Goal: Share content: Share content

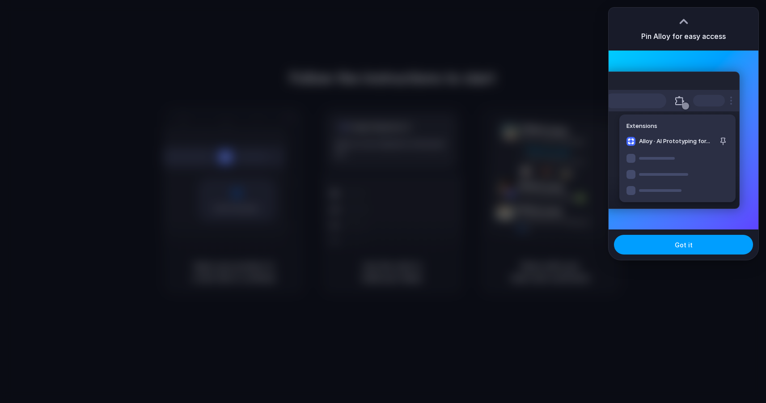
click at [646, 244] on button "Got it" at bounding box center [683, 245] width 139 height 20
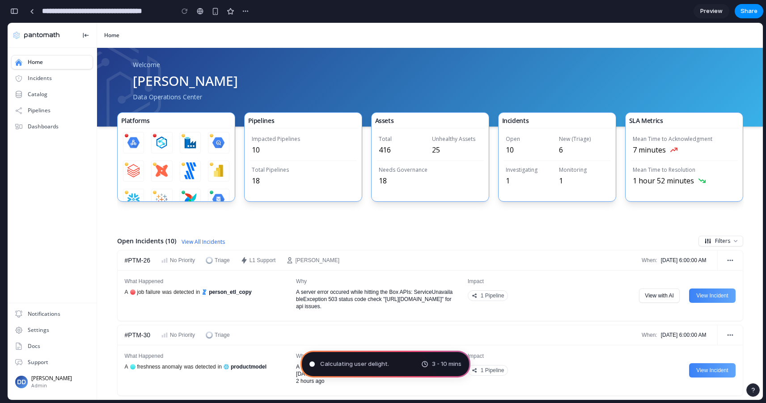
type input "**********"
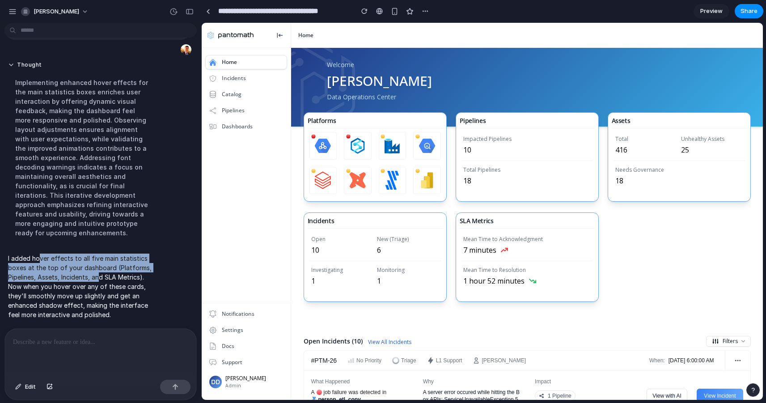
drag, startPoint x: 59, startPoint y: 262, endPoint x: 100, endPoint y: 274, distance: 43.5
click at [100, 274] on p "I added hover effects to all five main statistics boxes at the top of your dash…" at bounding box center [82, 287] width 149 height 66
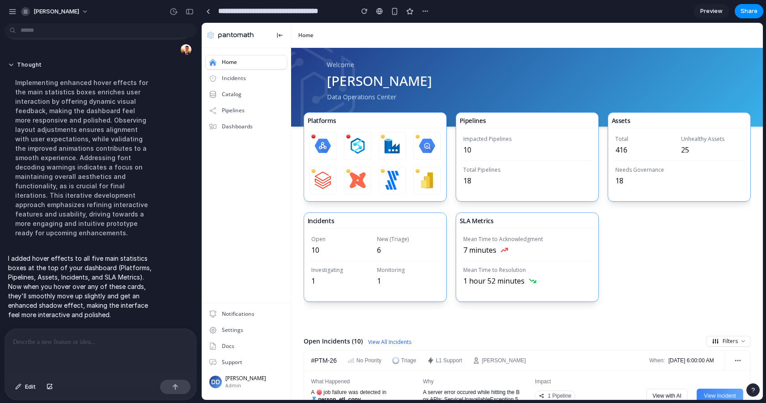
click at [317, 119] on div "Platforms" at bounding box center [322, 120] width 29 height 9
click at [464, 200] on div "Impacted Pipelines 10 Total Pipelines 18" at bounding box center [527, 164] width 142 height 73
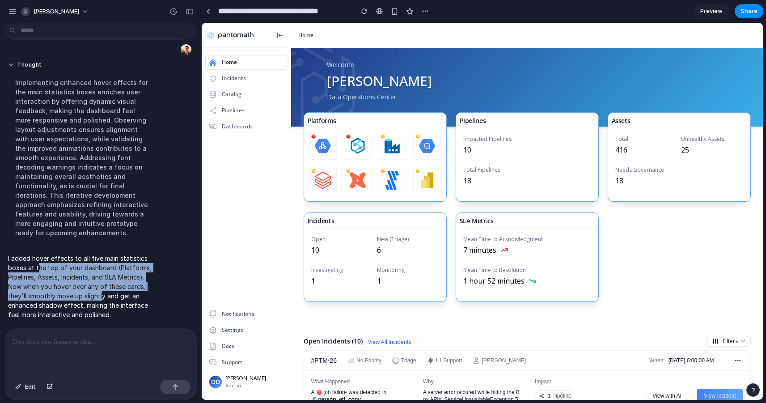
drag, startPoint x: 38, startPoint y: 267, endPoint x: 101, endPoint y: 293, distance: 67.6
click at [101, 293] on p "I added hover effects to all five main statistics boxes at the top of your dash…" at bounding box center [82, 287] width 149 height 66
drag, startPoint x: 30, startPoint y: 267, endPoint x: 101, endPoint y: 291, distance: 75.3
click at [101, 291] on p "I added hover effects to all five main statistics boxes at the top of your dash…" at bounding box center [82, 287] width 149 height 66
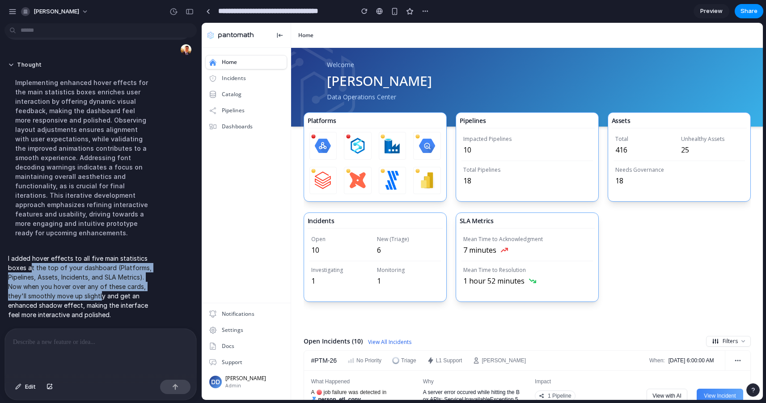
click at [101, 291] on p "I added hover effects to all five main statistics boxes at the top of your dash…" at bounding box center [82, 287] width 149 height 66
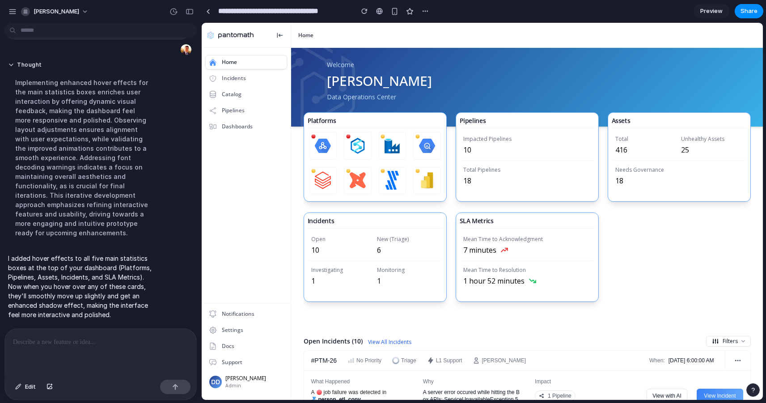
drag, startPoint x: 39, startPoint y: 267, endPoint x: 88, endPoint y: 290, distance: 54.0
click at [88, 290] on p "I added hover effects to all five main statistics boxes at the top of your dash…" at bounding box center [82, 287] width 149 height 66
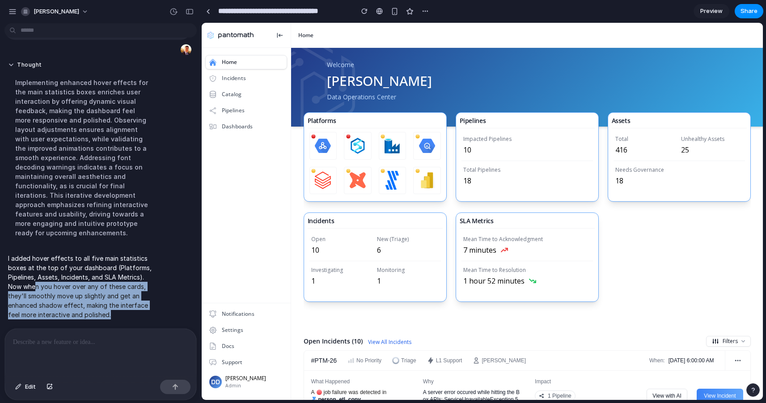
drag, startPoint x: 122, startPoint y: 311, endPoint x: 34, endPoint y: 288, distance: 90.8
click at [35, 288] on p "I added hover effects to all five main statistics boxes at the top of your dash…" at bounding box center [82, 287] width 149 height 66
drag, startPoint x: 34, startPoint y: 288, endPoint x: 45, endPoint y: 247, distance: 42.0
click at [34, 288] on p "I added hover effects to all five main statistics boxes at the top of your dash…" at bounding box center [82, 287] width 149 height 66
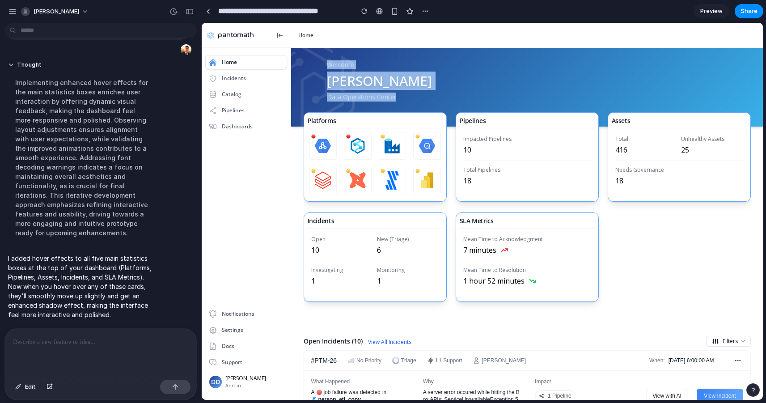
drag, startPoint x: 339, startPoint y: 62, endPoint x: 380, endPoint y: 103, distance: 58.5
click at [380, 103] on div "Welcome Derek Daley Data Operations Center" at bounding box center [527, 87] width 472 height 79
click at [380, 103] on div "Welcome Derek Daley Data Operations Center" at bounding box center [379, 87] width 105 height 54
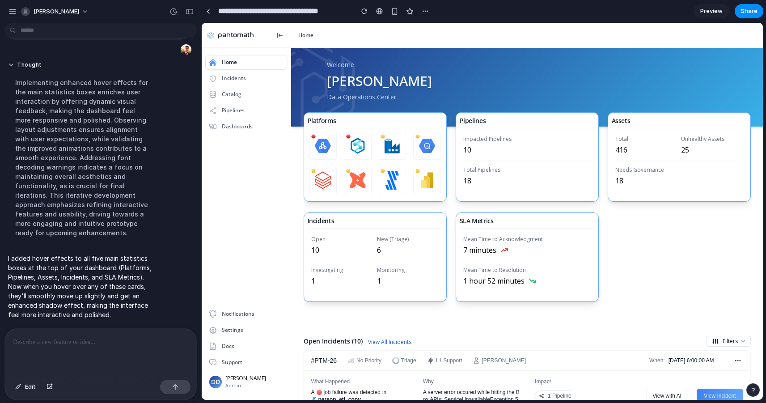
click at [704, 9] on span "Preview" at bounding box center [712, 11] width 22 height 9
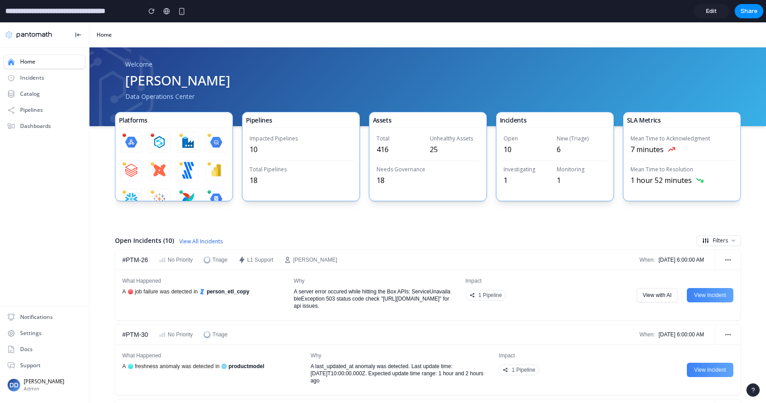
click at [289, 120] on div "Pipelines" at bounding box center [301, 120] width 110 height 9
click at [388, 197] on div "Total 416 Unhealthy Assets 25 Needs Governance 18" at bounding box center [428, 164] width 117 height 73
click at [668, 168] on div "Mean Time to Resolution" at bounding box center [662, 169] width 63 height 7
drag, startPoint x: 652, startPoint y: 123, endPoint x: 673, endPoint y: 123, distance: 21.5
click at [672, 123] on div "SLA Metrics" at bounding box center [682, 120] width 110 height 9
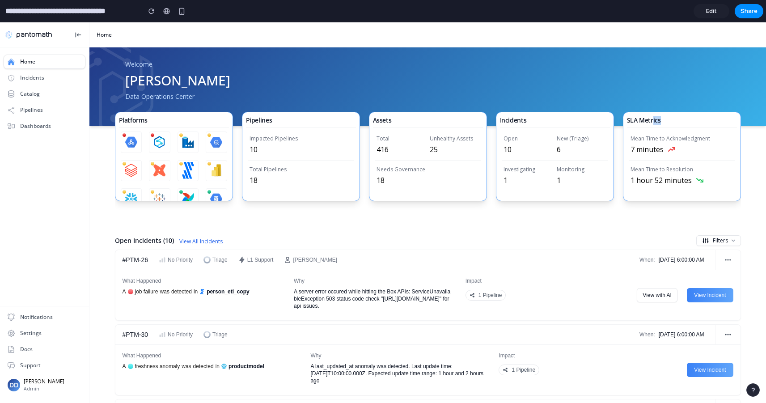
click at [673, 123] on div "SLA Metrics" at bounding box center [682, 120] width 110 height 9
drag, startPoint x: 149, startPoint y: 97, endPoint x: 149, endPoint y: 87, distance: 9.4
click at [149, 92] on icon at bounding box center [113, 87] width 82 height 92
click at [706, 14] on link "Edit" at bounding box center [712, 11] width 36 height 14
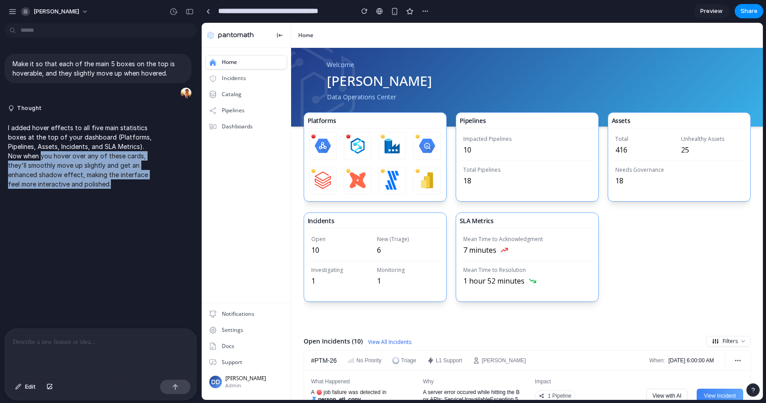
drag, startPoint x: 121, startPoint y: 193, endPoint x: 41, endPoint y: 154, distance: 89.6
click at [40, 154] on div "I added hover effects to all five main statistics boxes at the top of your dash…" at bounding box center [82, 156] width 157 height 77
click at [41, 154] on p "I added hover effects to all five main statistics boxes at the top of your dash…" at bounding box center [82, 156] width 149 height 66
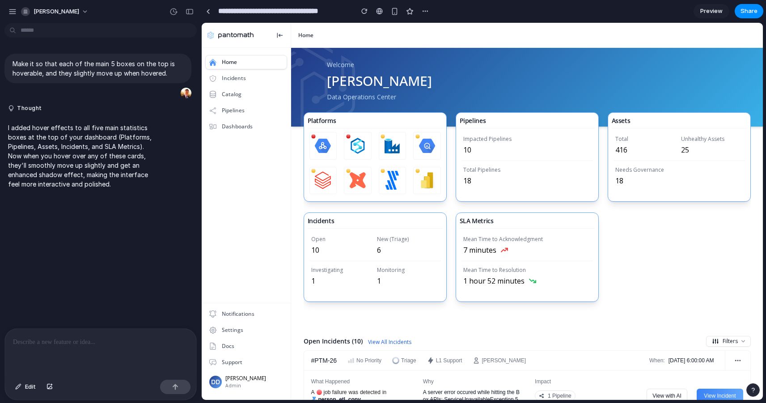
click at [711, 16] on link "Preview" at bounding box center [712, 11] width 36 height 14
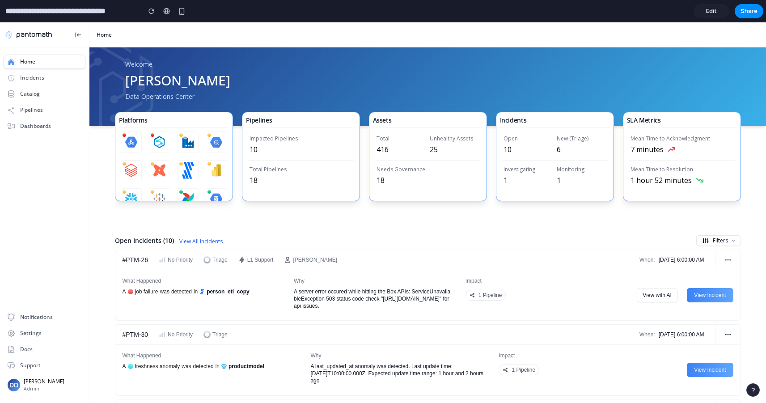
click at [720, 15] on link "Edit" at bounding box center [712, 11] width 36 height 14
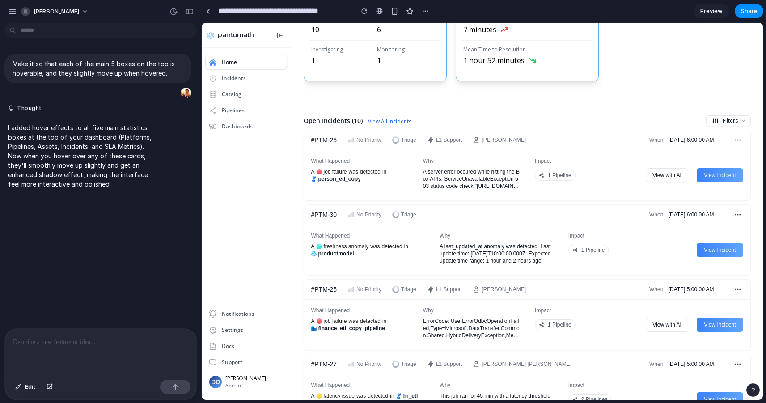
scroll to position [217, 0]
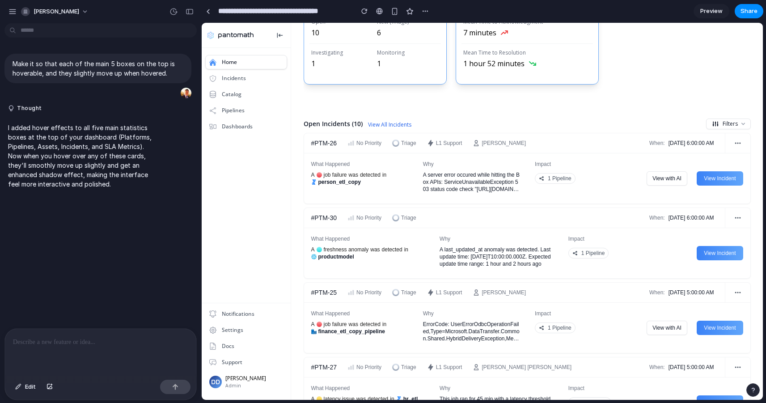
click at [344, 237] on div "What Happened" at bounding box center [330, 238] width 39 height 7
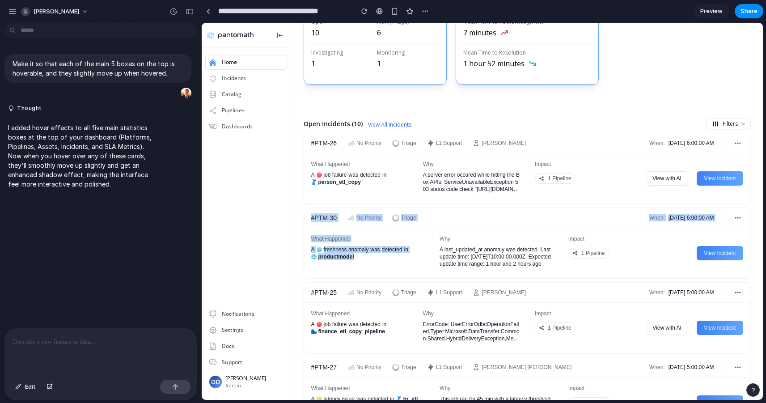
drag, startPoint x: 357, startPoint y: 261, endPoint x: 294, endPoint y: 215, distance: 78.5
click at [294, 215] on div "Platforms .MicroStrategy_svg__cls-2{fill:#fff} .S3_svg__cls-1{fill:#e25444}.S3_…" at bounding box center [527, 400] width 472 height 982
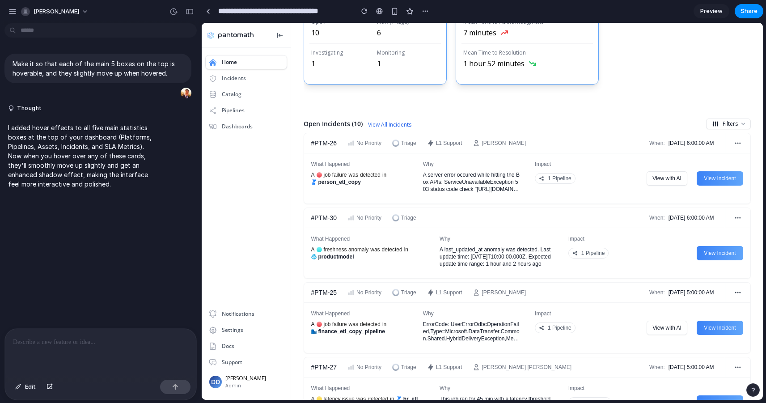
click at [112, 353] on div at bounding box center [100, 352] width 191 height 47
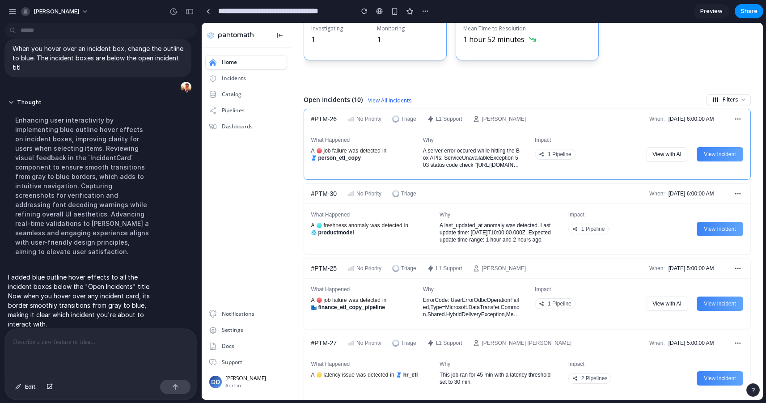
scroll to position [253, 0]
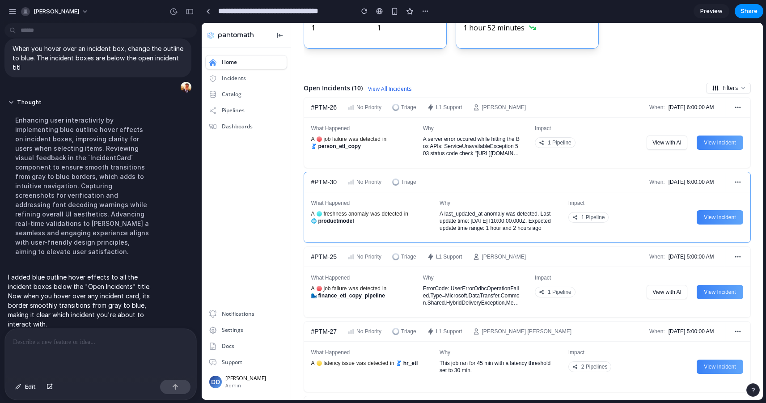
click at [431, 230] on div "What Happened A freshness anomaly was detected in productmodel" at bounding box center [368, 211] width 129 height 39
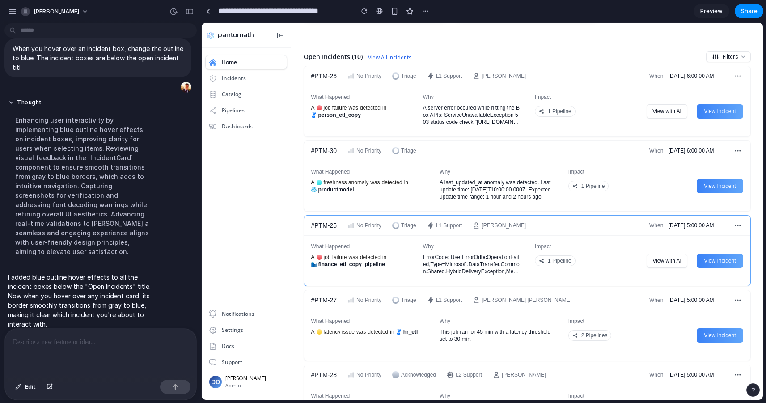
scroll to position [185, 0]
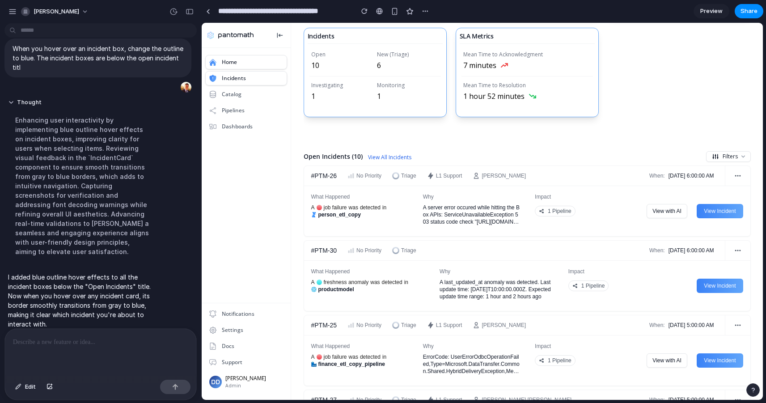
click at [249, 81] on div "Incidents" at bounding box center [246, 78] width 82 height 14
click at [239, 75] on div "Incidents" at bounding box center [234, 78] width 24 height 7
click at [209, 13] on link at bounding box center [207, 10] width 13 height 13
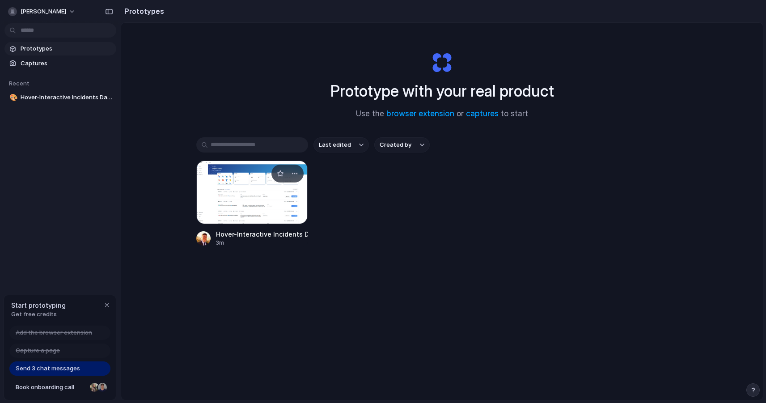
click at [255, 195] on div at bounding box center [252, 193] width 112 height 64
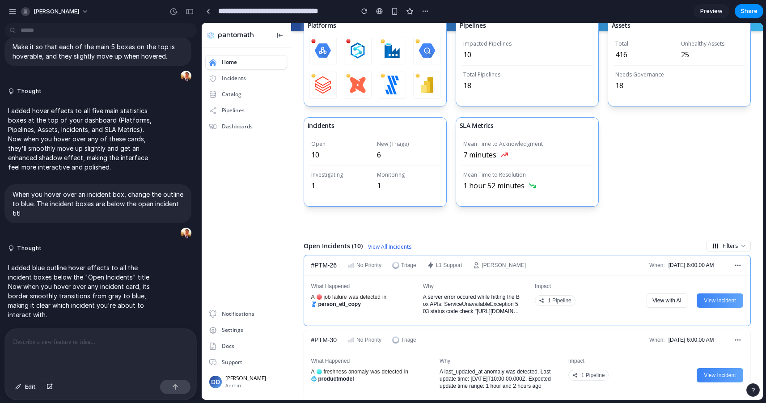
scroll to position [64, 0]
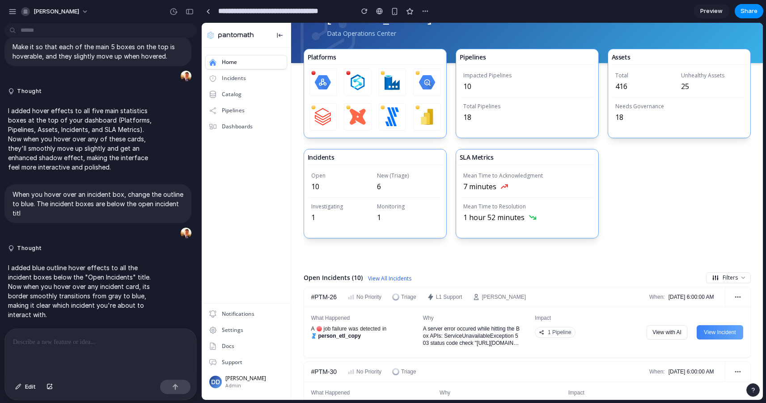
click at [417, 153] on div "Incidents" at bounding box center [375, 157] width 135 height 9
drag, startPoint x: 486, startPoint y: 156, endPoint x: 468, endPoint y: 157, distance: 18.4
click at [469, 157] on div "SLA Metrics" at bounding box center [477, 157] width 34 height 9
click at [468, 157] on div "SLA Metrics" at bounding box center [477, 157] width 34 height 9
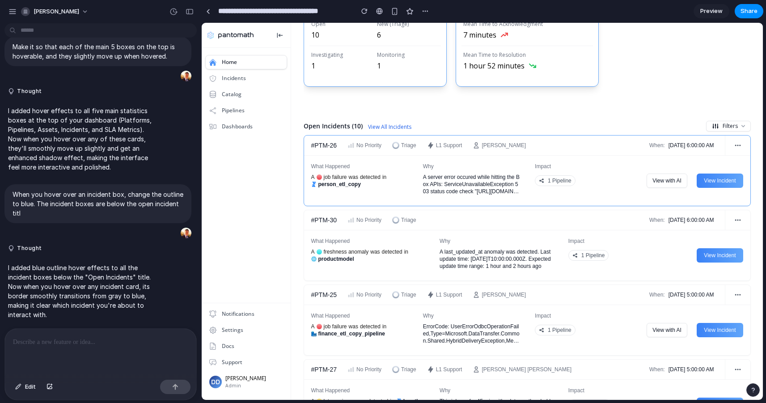
scroll to position [227, 0]
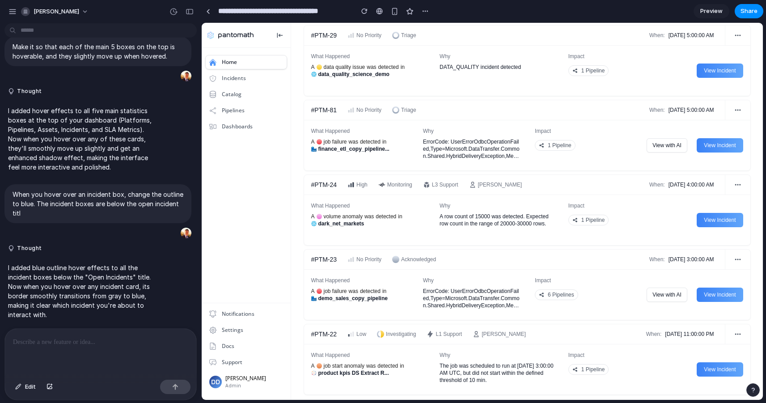
scroll to position [709, 0]
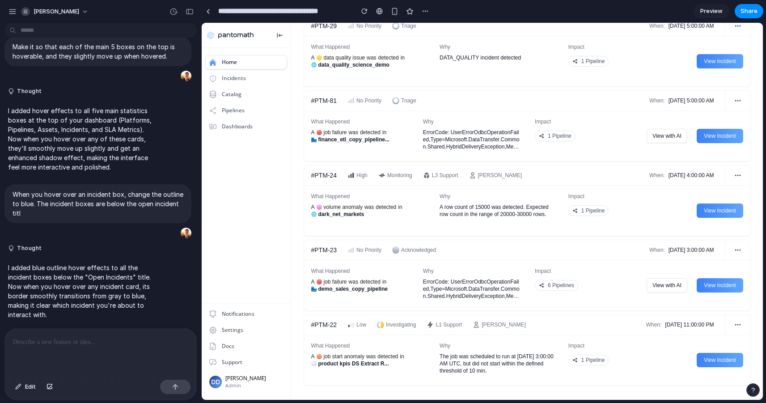
click at [70, 337] on p at bounding box center [100, 342] width 175 height 11
click at [157, 343] on p "**********" at bounding box center [100, 342] width 175 height 11
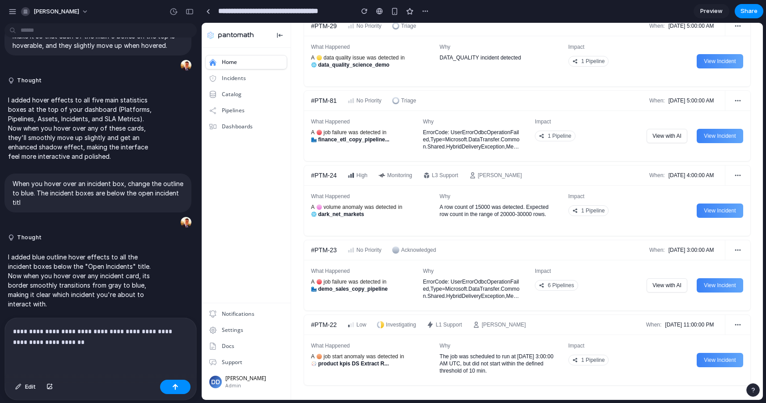
click at [68, 340] on p "**********" at bounding box center [100, 336] width 175 height 21
click at [162, 388] on button "button" at bounding box center [175, 387] width 30 height 14
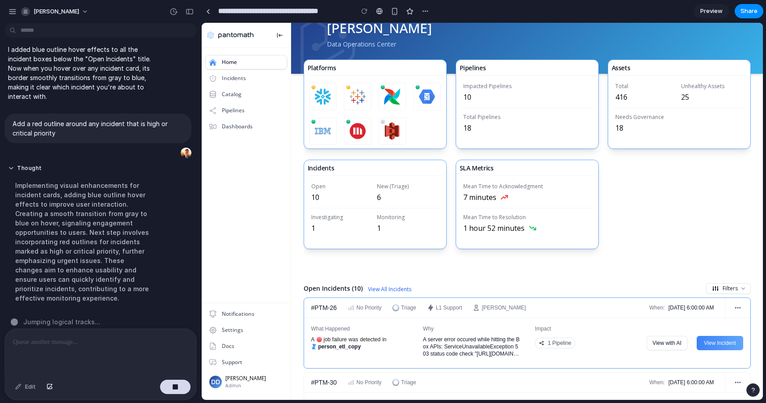
scroll to position [0, 0]
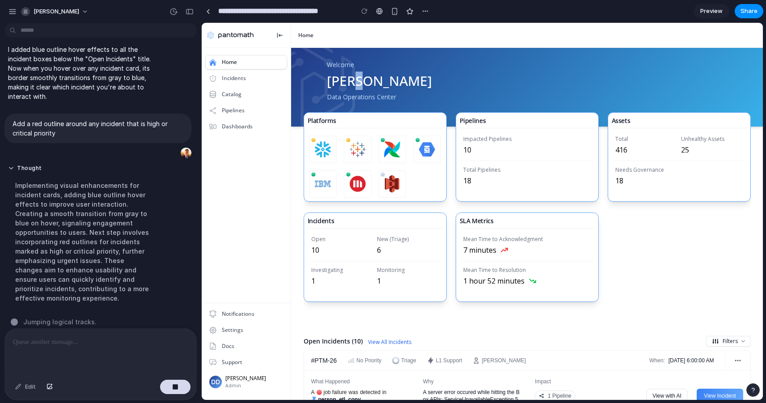
drag, startPoint x: 359, startPoint y: 80, endPoint x: 387, endPoint y: 82, distance: 27.9
click at [374, 81] on div "[PERSON_NAME]" at bounding box center [379, 81] width 105 height 16
click at [387, 82] on div "[PERSON_NAME]" at bounding box center [379, 81] width 105 height 16
drag, startPoint x: 394, startPoint y: 92, endPoint x: 339, endPoint y: 72, distance: 58.4
click at [339, 72] on div "Welcome Derek Daley Data Operations Center" at bounding box center [379, 87] width 105 height 54
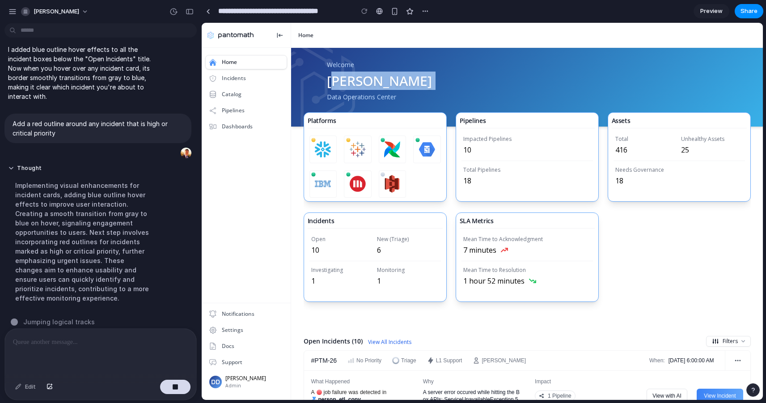
click at [339, 73] on div "[PERSON_NAME]" at bounding box center [379, 81] width 105 height 16
drag, startPoint x: 417, startPoint y: 102, endPoint x: 329, endPoint y: 66, distance: 94.5
click at [329, 66] on div "Welcome Derek Daley Data Operations Center" at bounding box center [527, 87] width 472 height 79
click at [329, 66] on icon at bounding box center [314, 87] width 82 height 92
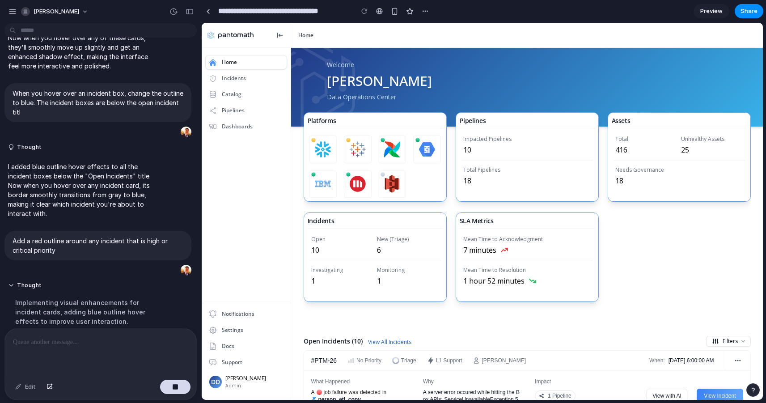
drag, startPoint x: 319, startPoint y: 88, endPoint x: 363, endPoint y: 57, distance: 53.3
click at [364, 57] on div "Welcome Derek Daley Data Operations Center" at bounding box center [527, 87] width 472 height 79
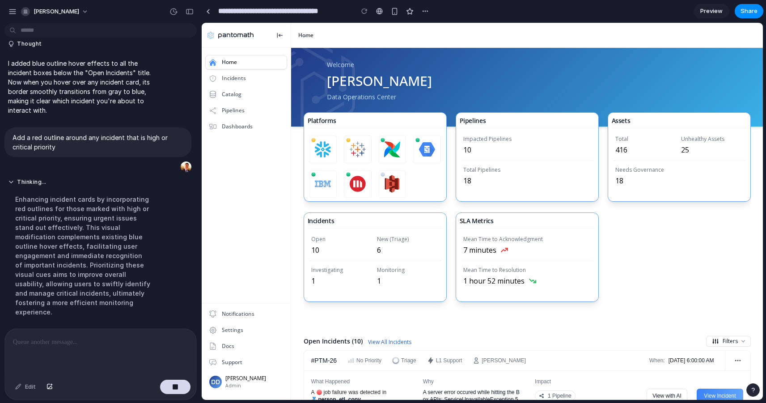
drag, startPoint x: 316, startPoint y: 73, endPoint x: 413, endPoint y: 41, distance: 102.1
click at [413, 41] on div "Home Welcome Derek Daley Data Operations Center Platforms .MicroStrategy_svg__c…" at bounding box center [527, 211] width 472 height 377
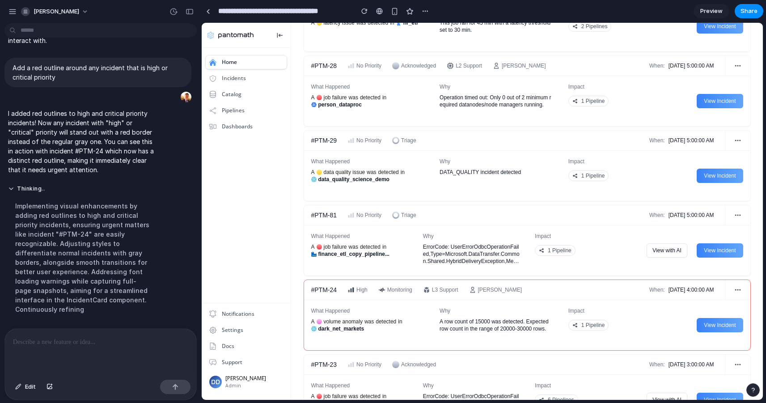
scroll to position [709, 0]
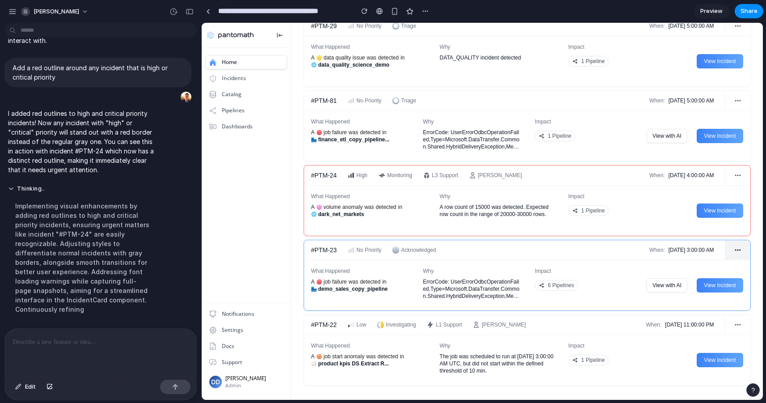
click at [744, 247] on button "button" at bounding box center [738, 250] width 25 height 20
click at [740, 252] on icon "button" at bounding box center [738, 250] width 7 height 7
click at [714, 12] on span "Preview" at bounding box center [712, 11] width 22 height 9
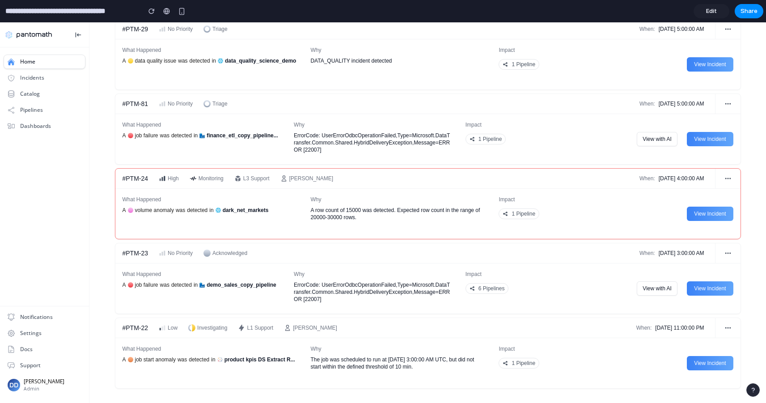
scroll to position [604, 0]
click at [725, 250] on icon "button" at bounding box center [728, 253] width 7 height 7
click at [725, 251] on icon "button" at bounding box center [728, 253] width 7 height 7
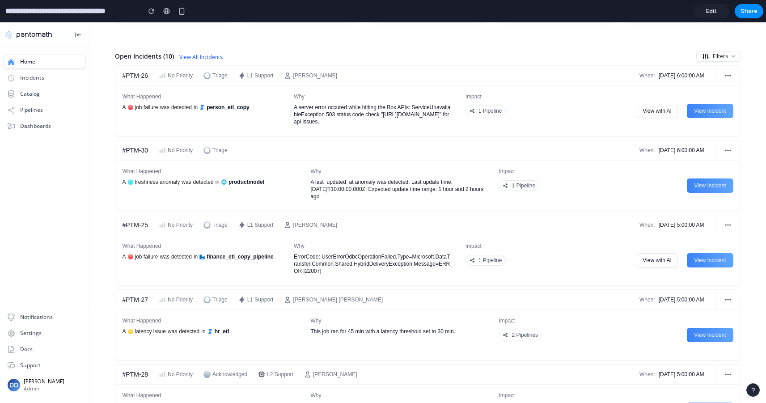
scroll to position [0, 0]
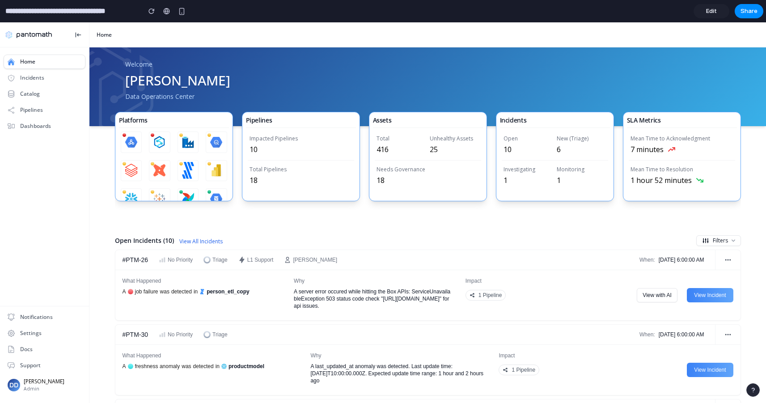
click at [711, 10] on span "Edit" at bounding box center [711, 11] width 11 height 9
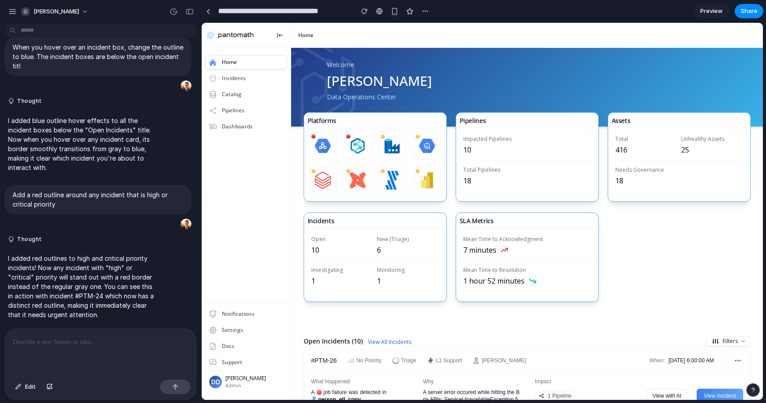
click at [76, 341] on p at bounding box center [100, 342] width 175 height 11
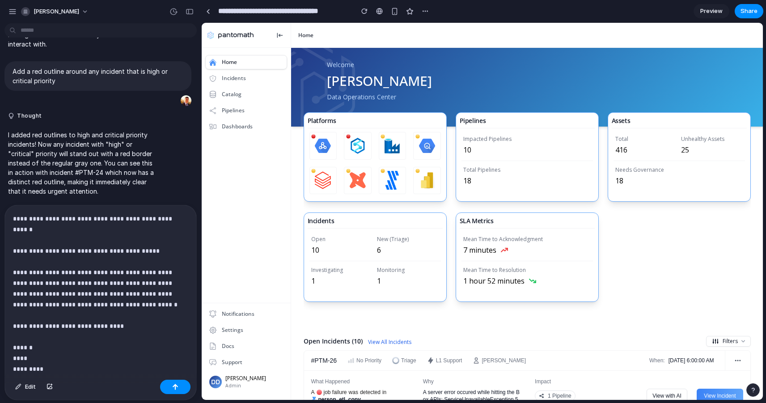
scroll to position [38, 0]
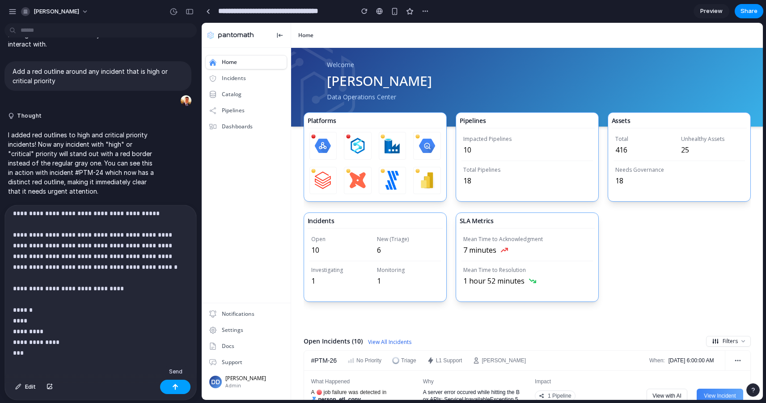
click at [176, 385] on div "button" at bounding box center [175, 387] width 6 height 6
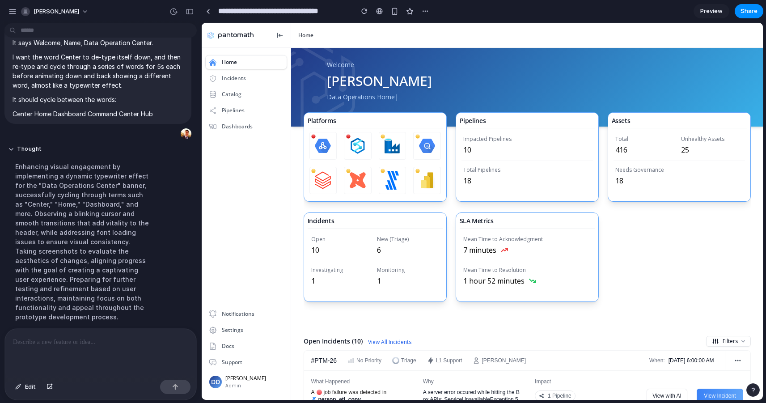
scroll to position [572, 0]
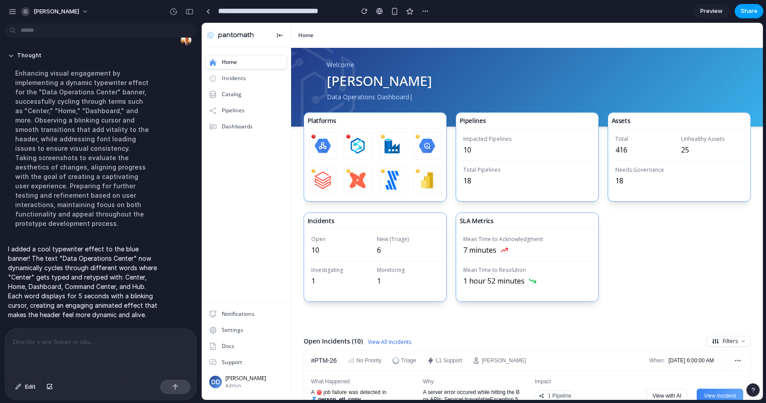
click at [740, 7] on button "Share" at bounding box center [749, 11] width 29 height 14
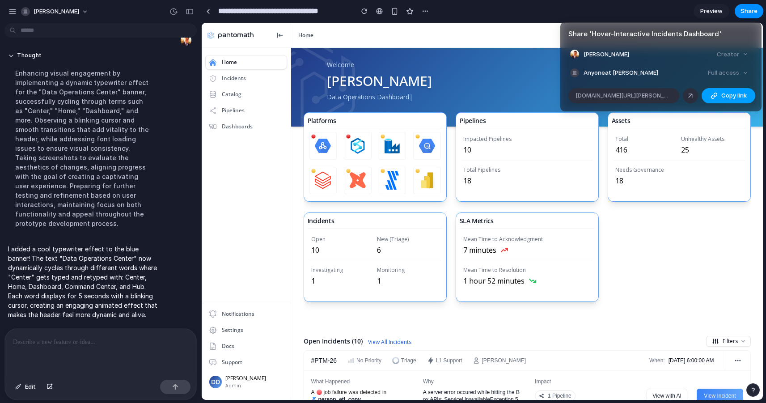
click at [717, 100] on button "Copy link" at bounding box center [729, 95] width 54 height 15
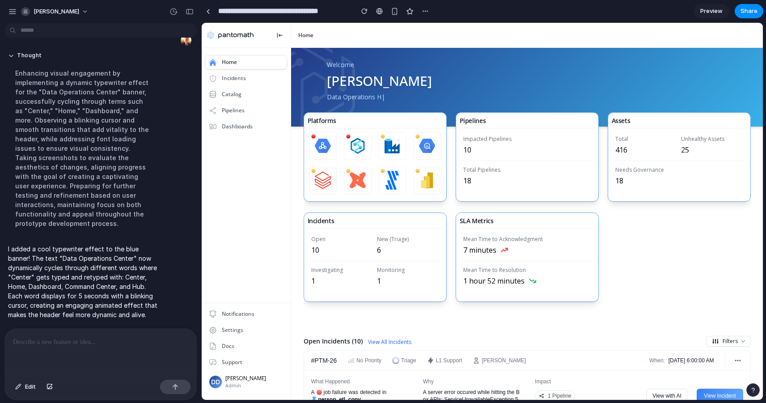
click at [682, 233] on div "Share ' Hover-Interactive Incidents Dashboard ' Derek Daley Creator Anyone at D…" at bounding box center [383, 201] width 766 height 403
click at [754, 14] on span "Share" at bounding box center [749, 11] width 17 height 9
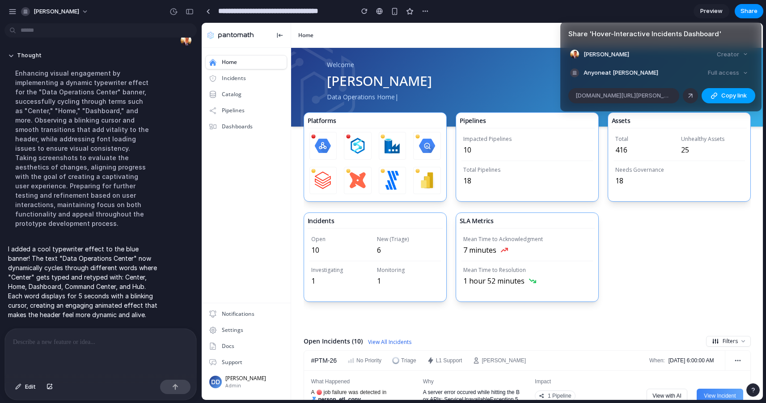
click at [717, 94] on div "button" at bounding box center [714, 95] width 7 height 7
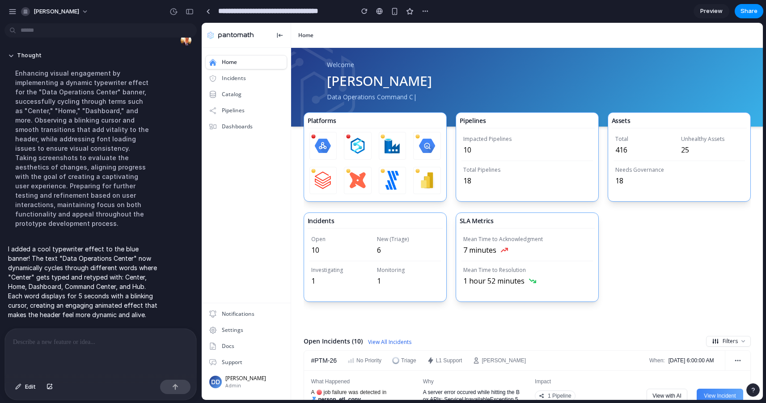
click at [670, 222] on div "Share ' Hover-Interactive Incidents Dashboard ' Derek Daley Creator Anyone at D…" at bounding box center [383, 201] width 766 height 403
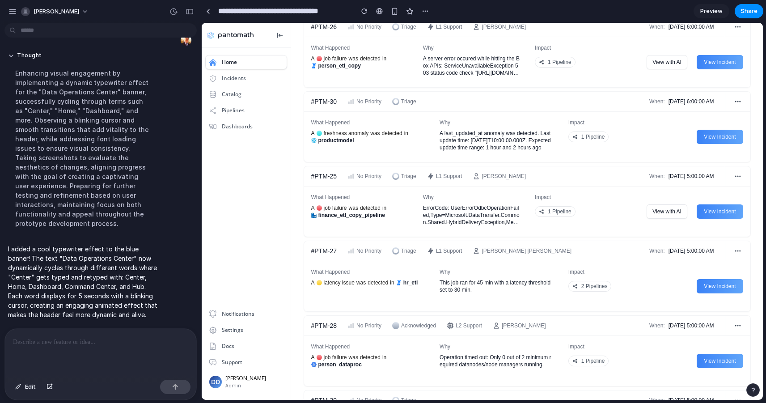
scroll to position [0, 0]
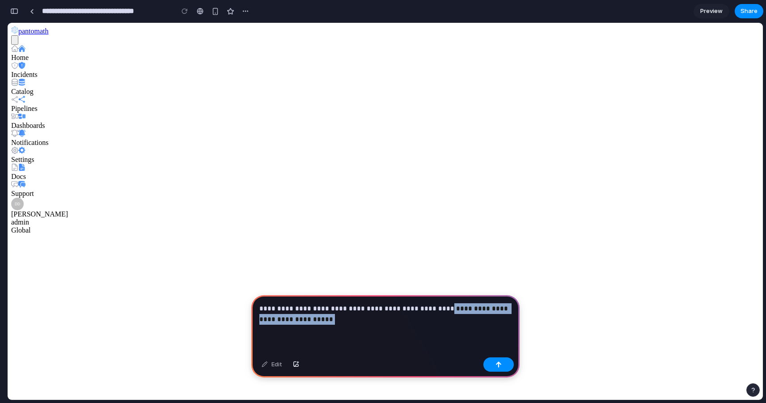
drag, startPoint x: 336, startPoint y: 322, endPoint x: 422, endPoint y: 309, distance: 86.9
click at [422, 309] on p "**********" at bounding box center [385, 313] width 252 height 21
drag, startPoint x: 468, startPoint y: 310, endPoint x: 437, endPoint y: 311, distance: 31.8
click at [437, 311] on p "**********" at bounding box center [385, 313] width 252 height 21
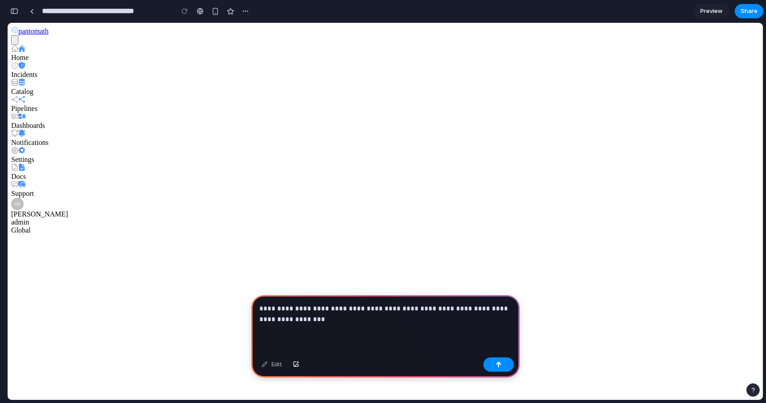
click at [406, 322] on p "**********" at bounding box center [385, 313] width 252 height 21
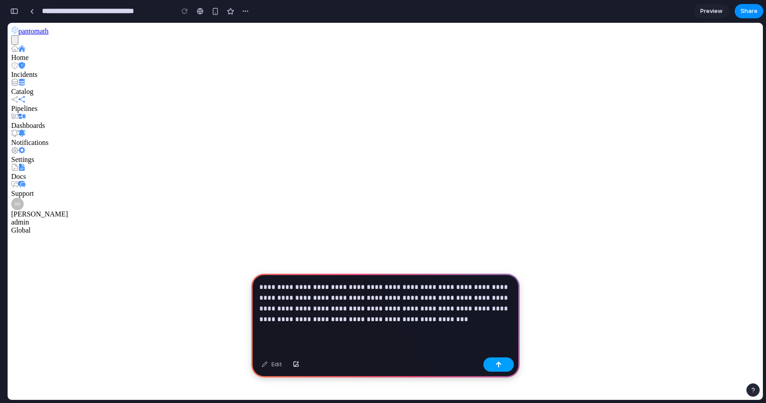
click at [497, 366] on div "button" at bounding box center [499, 364] width 6 height 6
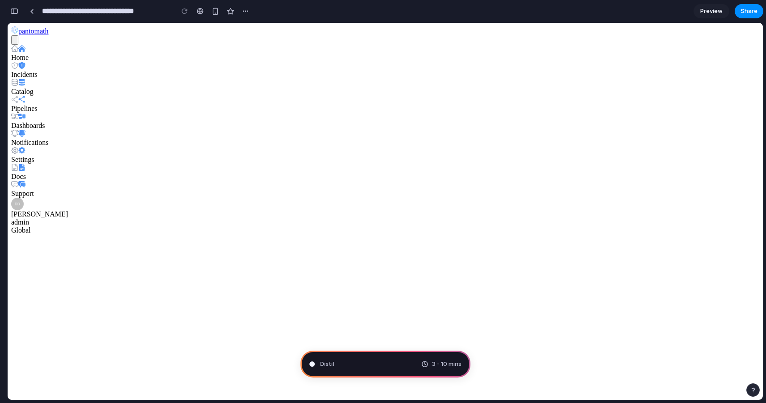
type input "**********"
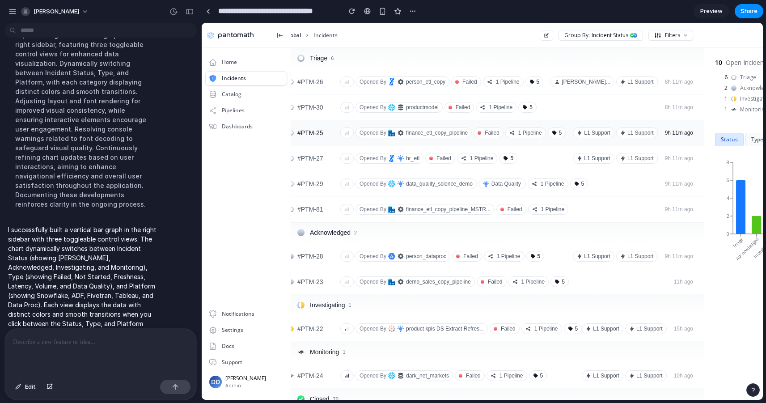
scroll to position [0, 71]
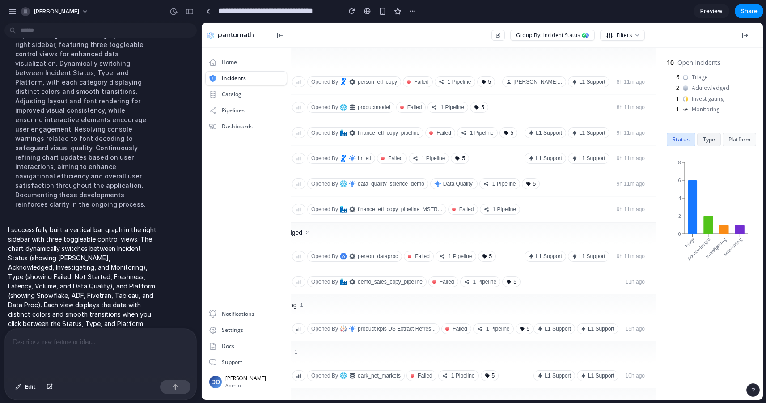
click at [703, 140] on button "Type" at bounding box center [709, 139] width 24 height 13
click at [728, 139] on button "Platform" at bounding box center [740, 139] width 34 height 13
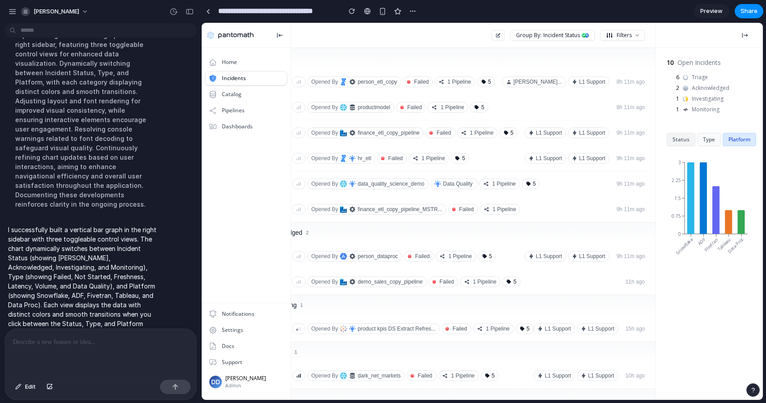
click at [677, 139] on button "Status" at bounding box center [681, 139] width 29 height 13
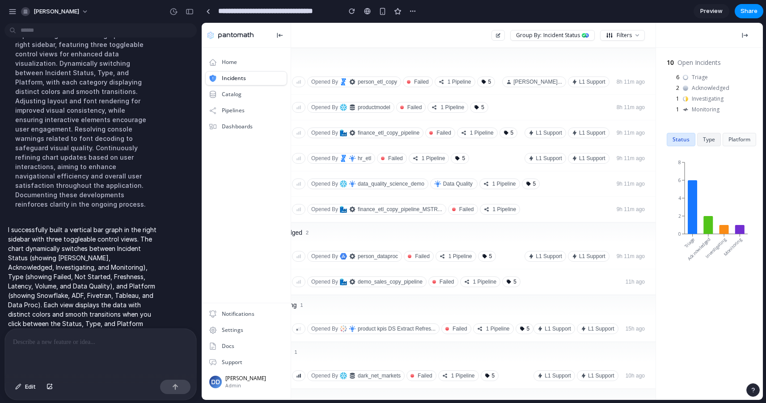
click at [712, 140] on button "Type" at bounding box center [709, 139] width 24 height 13
click at [681, 140] on button "Status" at bounding box center [681, 139] width 29 height 13
click at [702, 140] on button "Type" at bounding box center [709, 139] width 24 height 13
click at [728, 140] on button "Platform" at bounding box center [740, 139] width 34 height 13
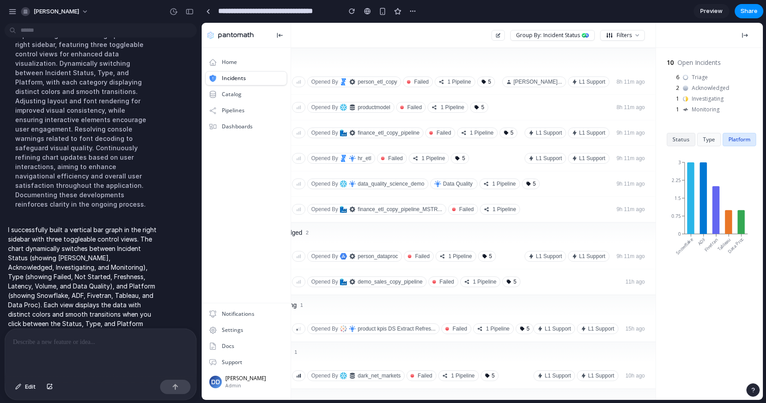
click at [684, 141] on button "Status" at bounding box center [681, 139] width 29 height 13
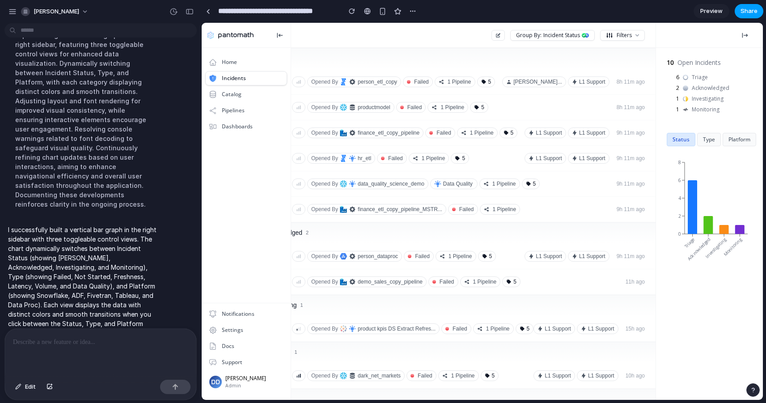
click at [754, 17] on button "Share" at bounding box center [749, 11] width 29 height 14
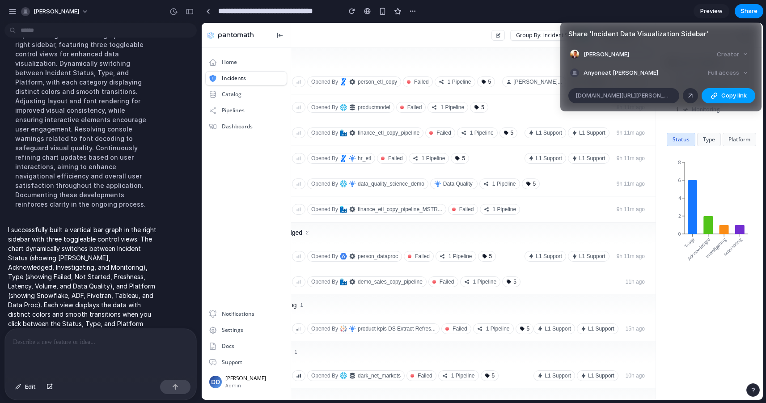
click at [721, 98] on button "Copy link" at bounding box center [729, 95] width 54 height 15
click at [735, 99] on span "Copy link" at bounding box center [735, 95] width 26 height 9
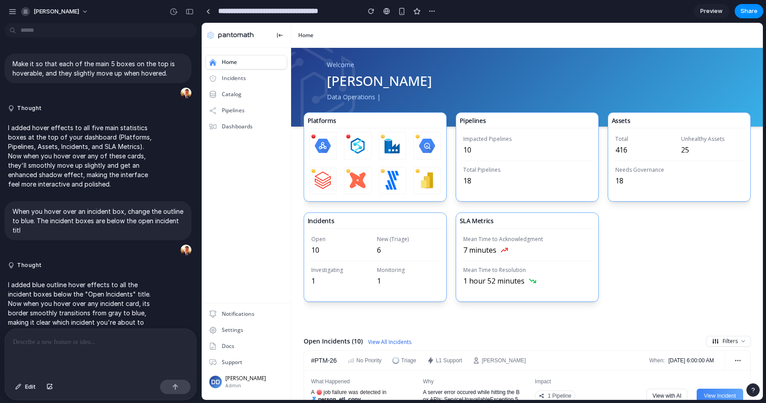
scroll to position [398, 0]
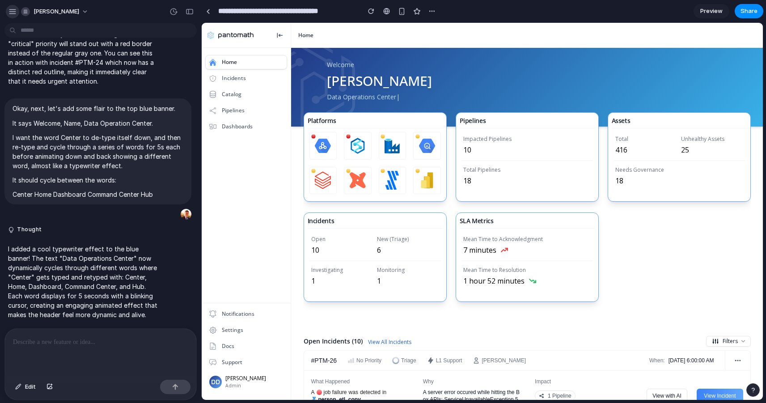
click at [10, 16] on button "button" at bounding box center [12, 11] width 13 height 13
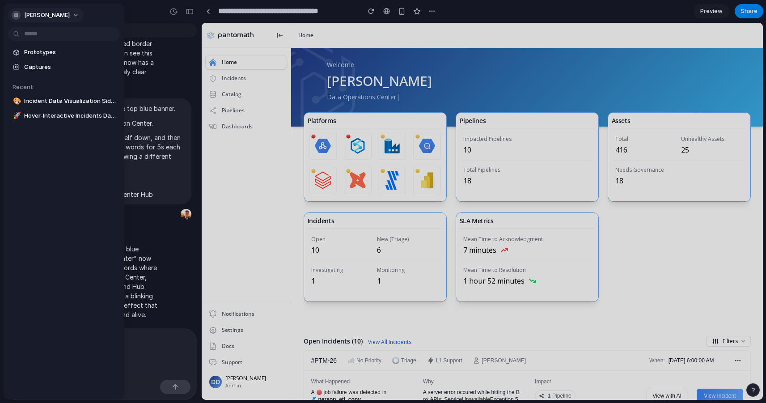
click at [43, 13] on span "[PERSON_NAME]" at bounding box center [47, 15] width 46 height 9
click at [459, 22] on div "Settings Invite members Change theme Sign out" at bounding box center [383, 201] width 766 height 403
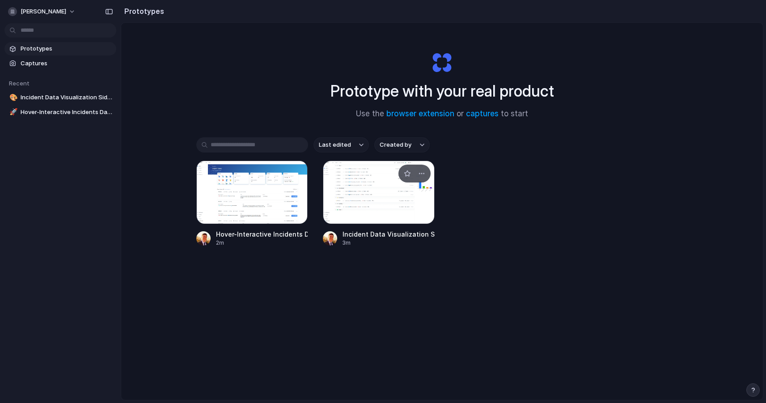
click at [367, 195] on div at bounding box center [379, 193] width 112 height 64
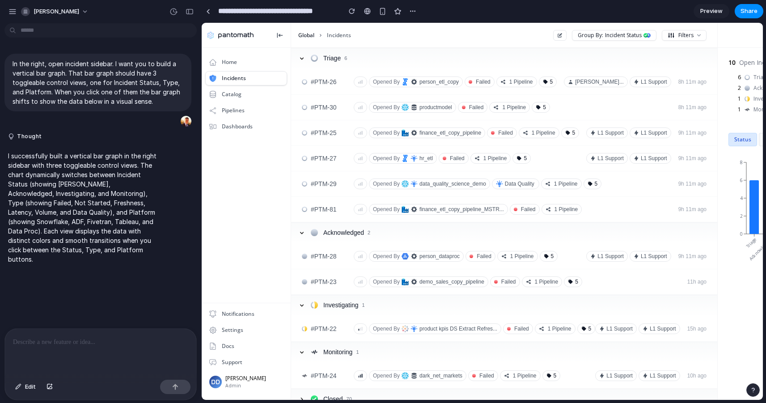
scroll to position [11, 0]
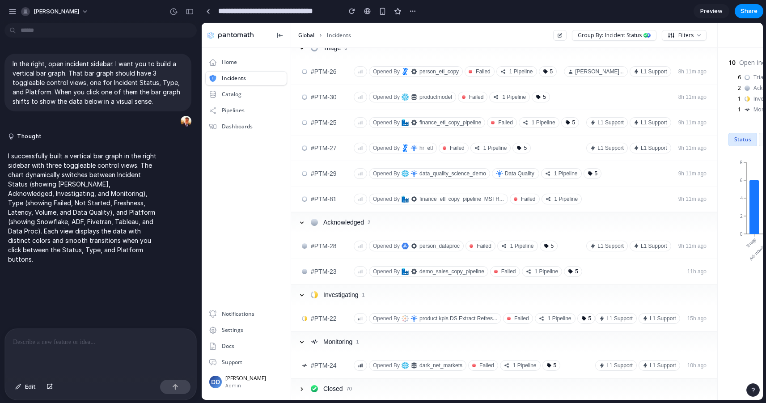
click at [363, 391] on div "Closed 70" at bounding box center [511, 388] width 400 height 9
click at [306, 384] on div at bounding box center [304, 389] width 13 height 10
click at [305, 391] on icon at bounding box center [301, 389] width 7 height 7
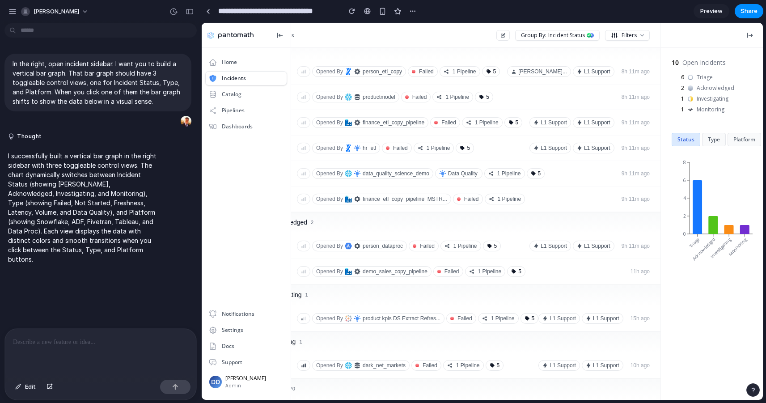
scroll to position [0, 71]
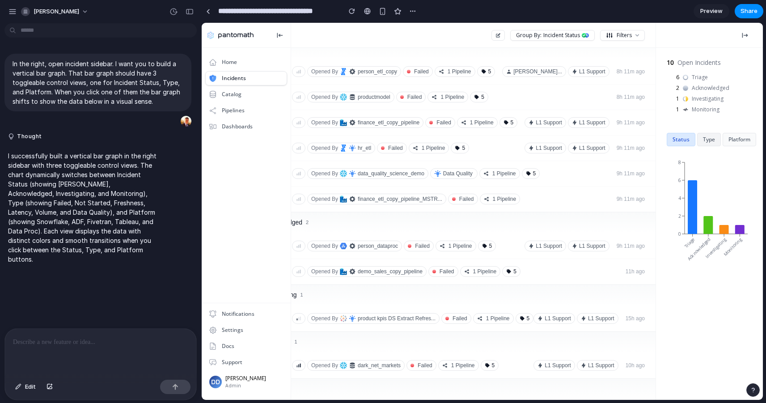
click at [712, 142] on button "Type" at bounding box center [709, 139] width 24 height 13
click at [754, 139] on button "Platform" at bounding box center [740, 139] width 34 height 13
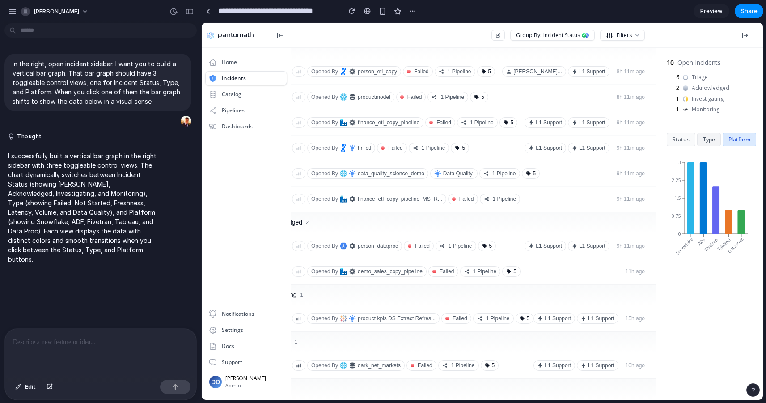
click at [707, 139] on button "Type" at bounding box center [709, 139] width 24 height 13
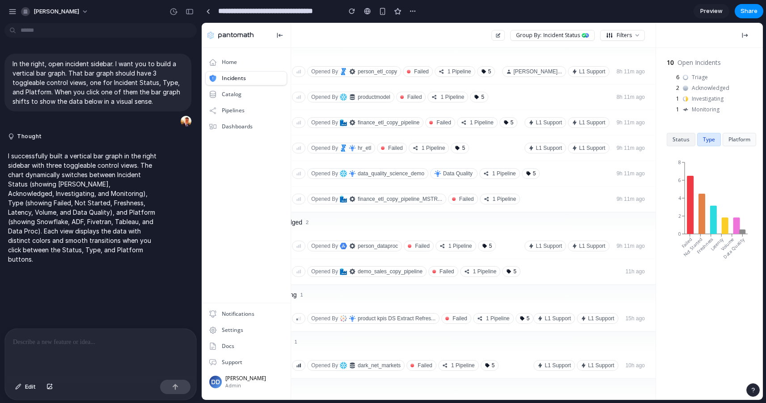
click at [686, 139] on button "Status" at bounding box center [681, 139] width 29 height 13
click at [711, 139] on button "Type" at bounding box center [709, 139] width 24 height 13
click at [752, 139] on button "Platform" at bounding box center [740, 139] width 34 height 13
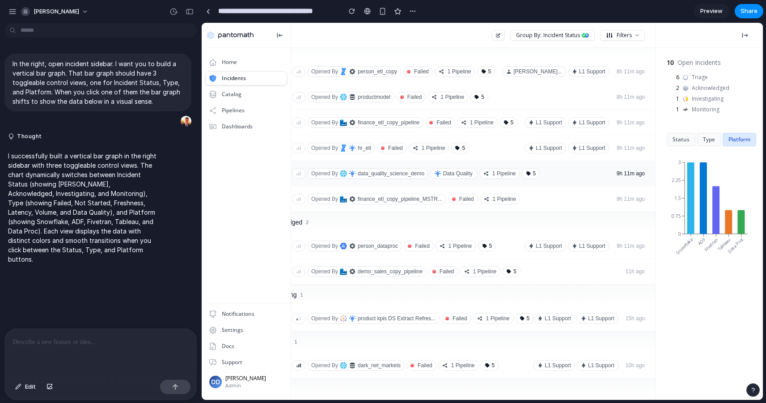
scroll to position [0, 0]
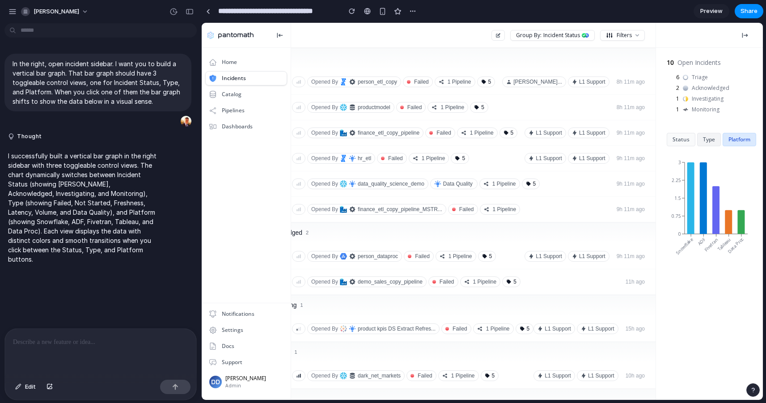
click at [705, 136] on button "Type" at bounding box center [709, 139] width 24 height 13
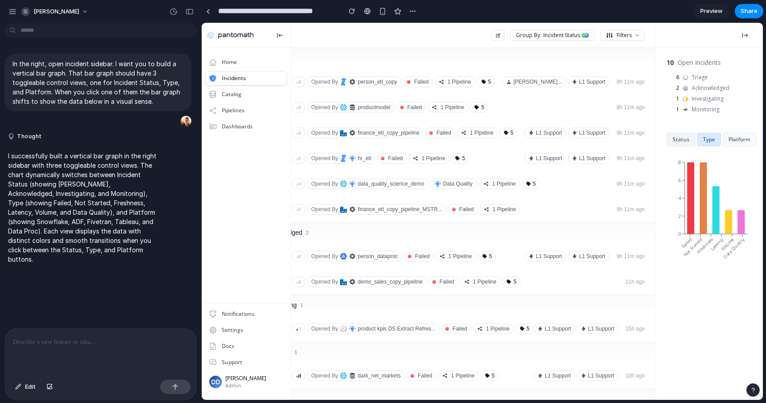
click at [683, 136] on button "Status" at bounding box center [681, 139] width 29 height 13
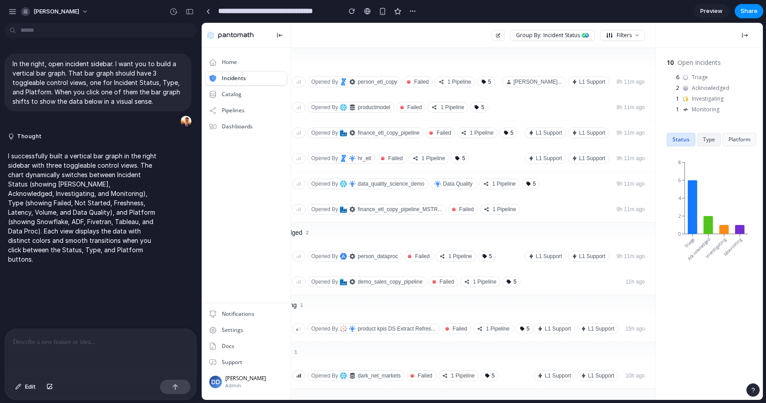
click at [701, 138] on button "Type" at bounding box center [709, 139] width 24 height 13
click at [736, 138] on button "Platform" at bounding box center [740, 139] width 34 height 13
click at [706, 140] on button "Type" at bounding box center [709, 139] width 24 height 13
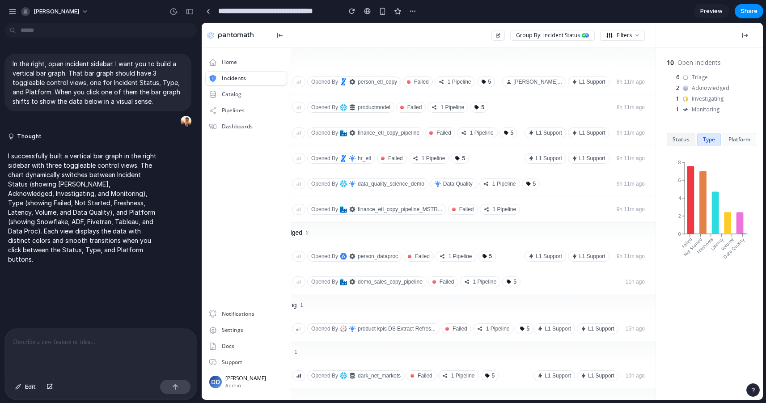
click at [680, 140] on button "Status" at bounding box center [681, 139] width 29 height 13
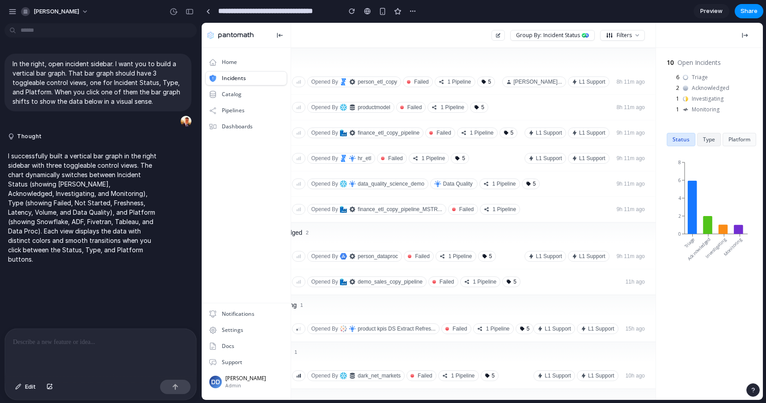
click at [707, 140] on button "Type" at bounding box center [709, 139] width 24 height 13
click at [743, 140] on button "Platform" at bounding box center [740, 139] width 34 height 13
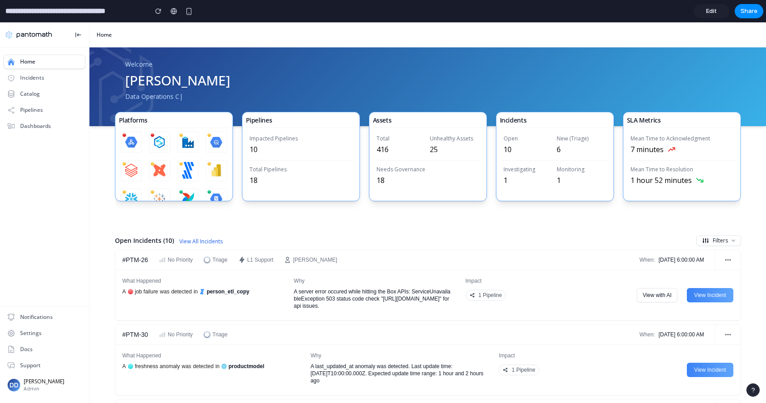
click at [713, 4] on link "Edit" at bounding box center [712, 11] width 36 height 14
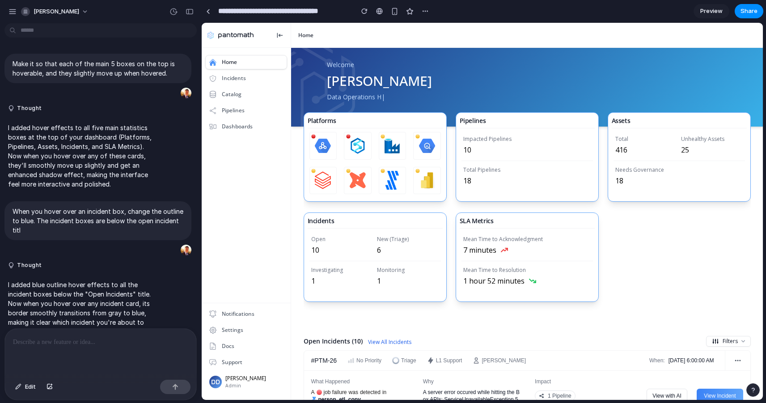
scroll to position [398, 0]
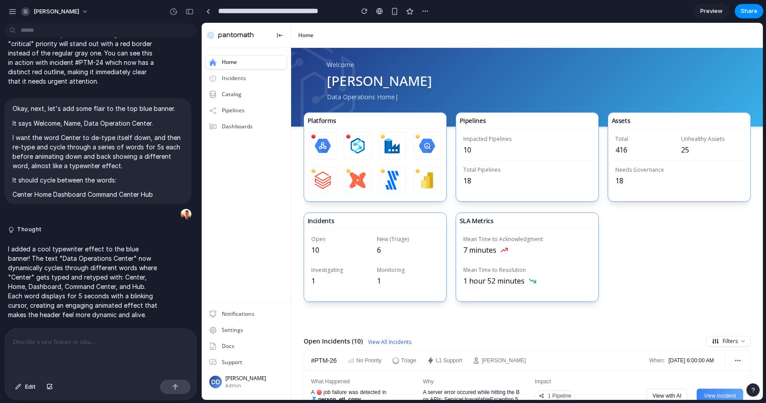
click at [54, 344] on p at bounding box center [100, 342] width 175 height 11
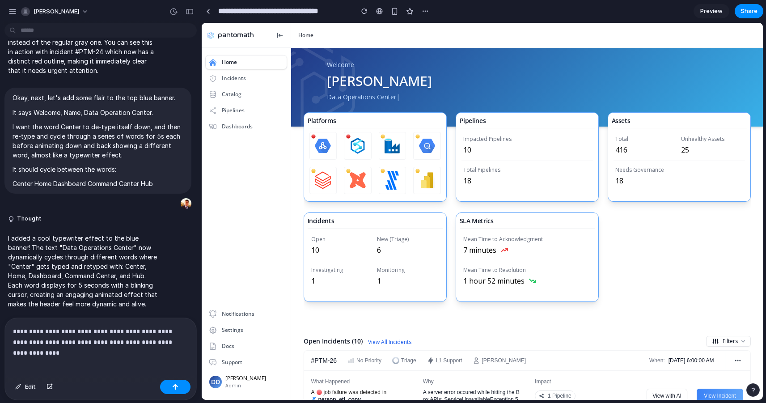
scroll to position [420, 0]
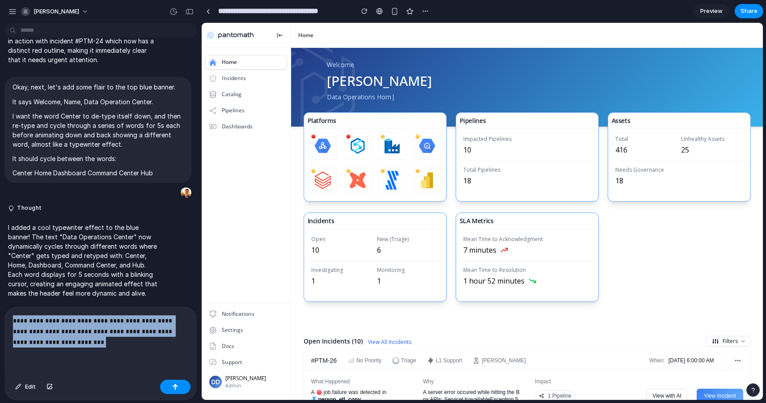
drag, startPoint x: 75, startPoint y: 340, endPoint x: -7, endPoint y: 314, distance: 86.0
click at [0, 314] on html "[PERSON_NAME] Make it so that each of the main 5 boxes on the top is hoverable,…" at bounding box center [383, 201] width 766 height 403
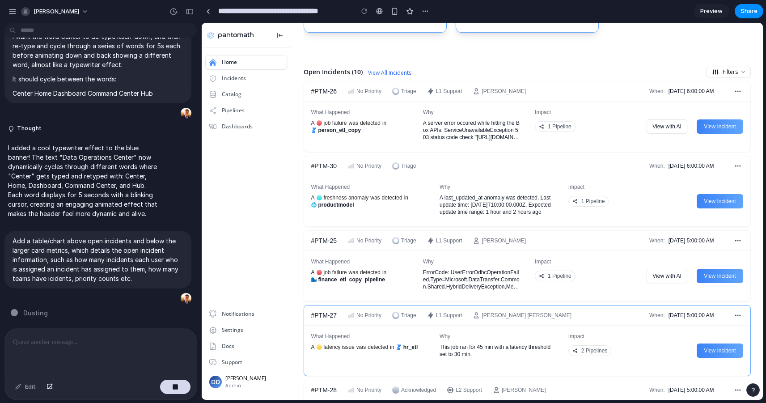
scroll to position [316, 0]
